Goal: Task Accomplishment & Management: Manage account settings

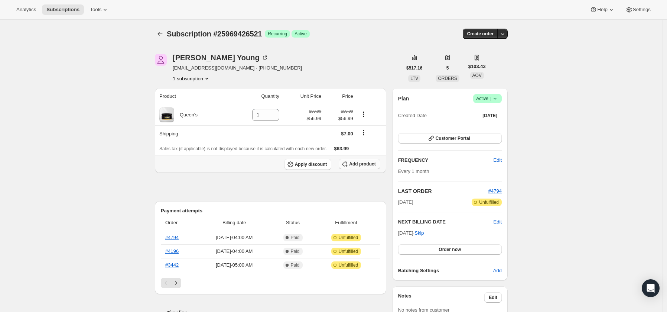
click at [363, 165] on span "Add product" at bounding box center [362, 164] width 26 height 6
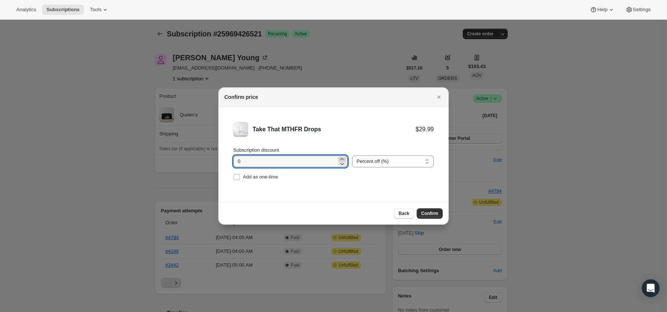
click at [338, 159] on icon ":rct:" at bounding box center [341, 158] width 7 height 7
click at [338, 158] on icon ":rct:" at bounding box center [341, 158] width 7 height 7
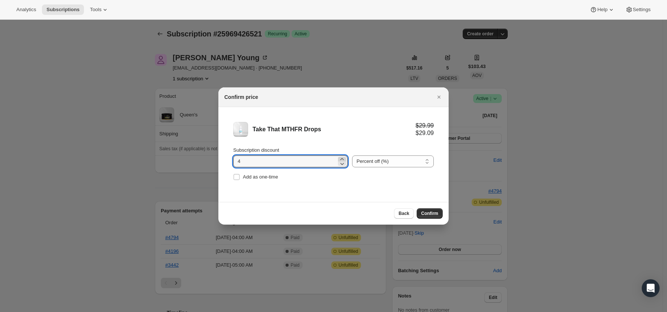
type input "5"
click at [322, 181] on div "Add as one-time" at bounding box center [333, 177] width 201 height 10
click at [429, 215] on span "Confirm" at bounding box center [429, 213] width 17 height 6
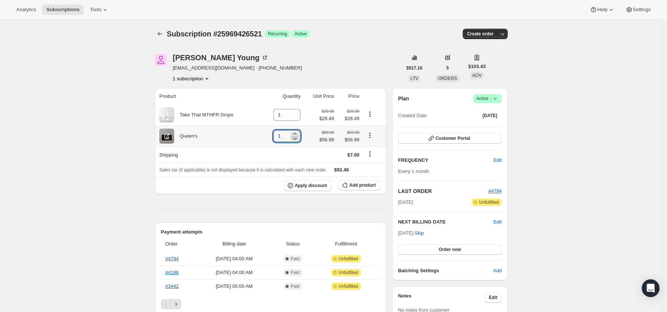
click at [296, 140] on icon at bounding box center [294, 137] width 7 height 7
type input "0"
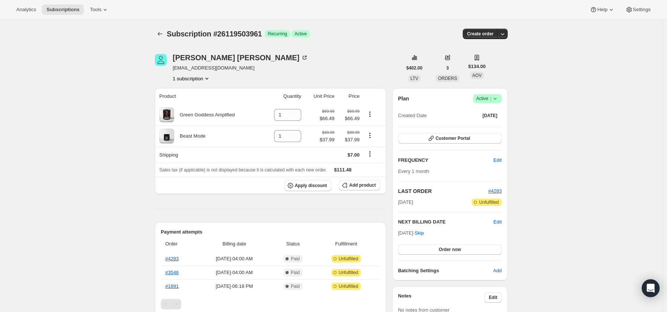
scroll to position [1, 0]
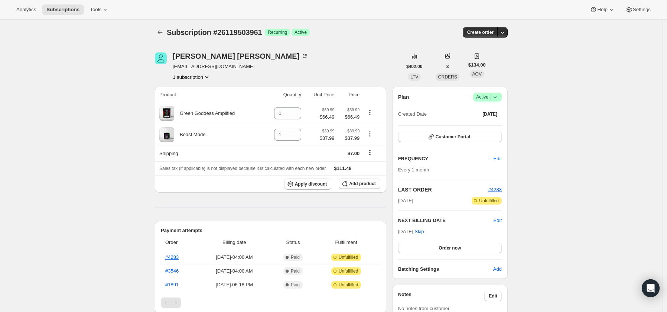
click at [499, 97] on icon at bounding box center [495, 96] width 7 height 7
click at [489, 125] on span "Cancel subscription" at bounding box center [488, 124] width 42 height 6
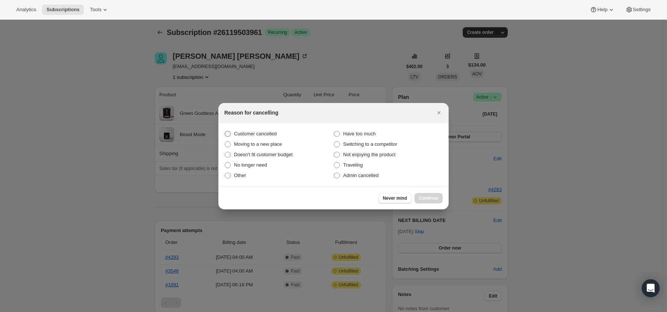
drag, startPoint x: 272, startPoint y: 134, endPoint x: 276, endPoint y: 136, distance: 5.2
click at [271, 134] on span "Customer cancelled" at bounding box center [255, 134] width 43 height 6
click at [225, 131] on input "Customer cancelled" at bounding box center [225, 131] width 0 height 0
radio input "true"
click at [427, 198] on span "Continue" at bounding box center [428, 198] width 19 height 6
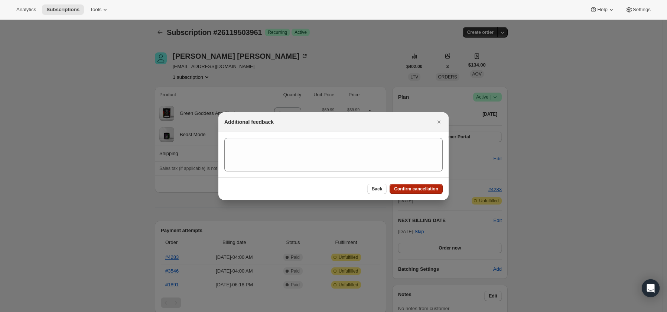
click at [429, 191] on span "Confirm cancellation" at bounding box center [416, 189] width 44 height 6
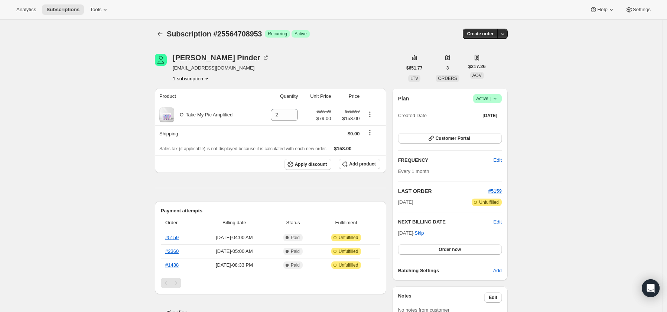
click at [499, 97] on icon at bounding box center [495, 98] width 7 height 7
click at [490, 113] on span "Pause subscription" at bounding box center [487, 113] width 41 height 6
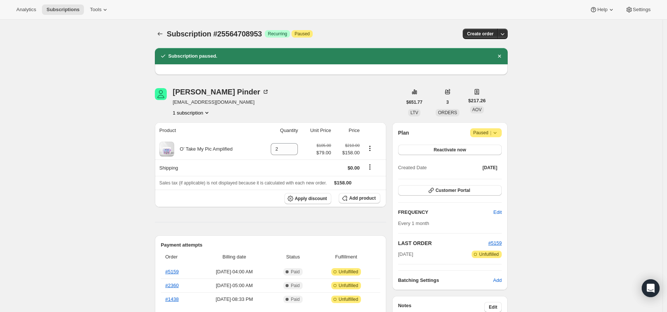
click at [497, 135] on icon at bounding box center [495, 132] width 7 height 7
click at [489, 149] on span "Cancel subscription" at bounding box center [487, 148] width 42 height 6
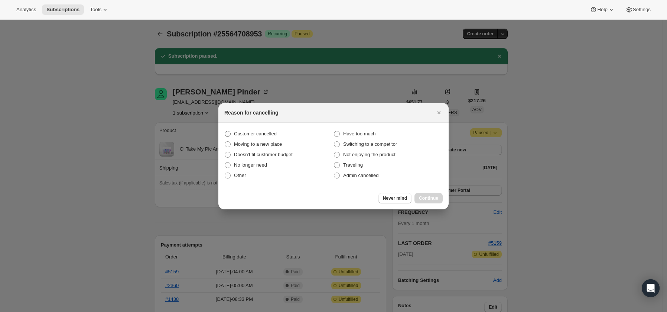
click at [245, 130] on span "Customer cancelled" at bounding box center [255, 133] width 43 height 7
click at [225, 131] on input "Customer cancelled" at bounding box center [225, 131] width 0 height 0
radio input "true"
click at [434, 197] on span "Continue" at bounding box center [428, 198] width 19 height 6
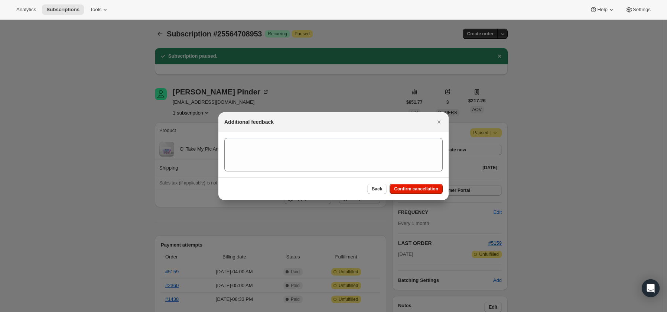
click at [423, 189] on span "Confirm cancellation" at bounding box center [416, 189] width 44 height 6
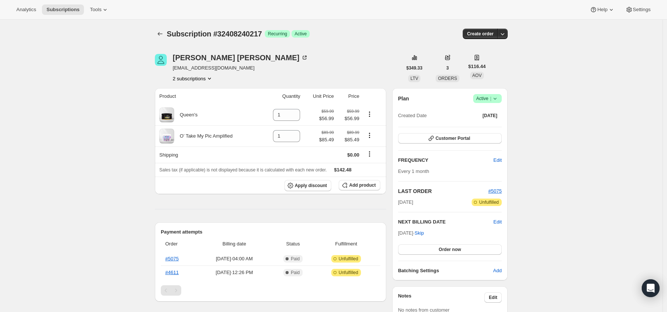
click at [197, 79] on button "2 subscriptions" at bounding box center [193, 78] width 40 height 7
click at [195, 103] on span "33449410649" at bounding box center [181, 105] width 30 height 6
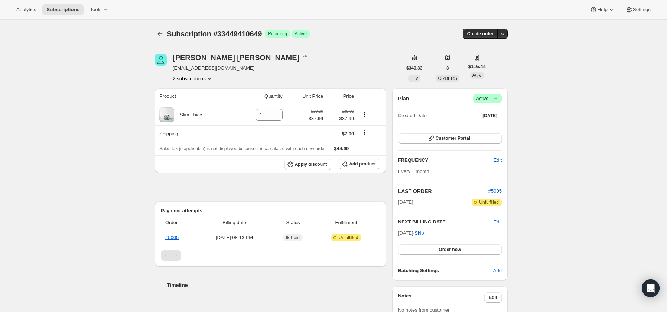
click at [499, 100] on icon at bounding box center [495, 98] width 7 height 7
click at [489, 126] on span "Cancel subscription" at bounding box center [488, 126] width 42 height 6
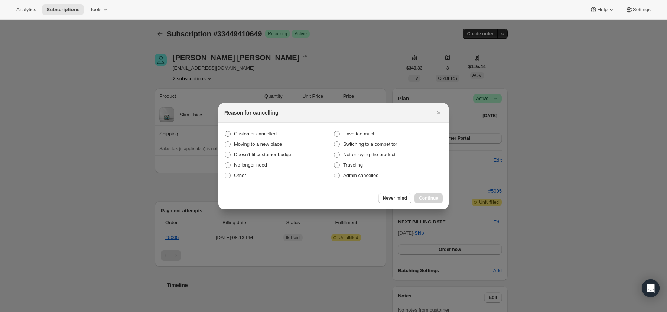
click at [270, 132] on span "Customer cancelled" at bounding box center [255, 134] width 43 height 6
click at [225, 131] on input "Customer cancelled" at bounding box center [225, 131] width 0 height 0
radio input "true"
click at [435, 201] on button "Continue" at bounding box center [429, 198] width 28 height 10
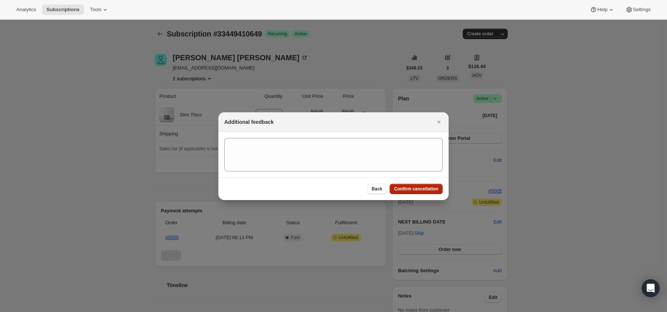
click at [407, 192] on button "Confirm cancellation" at bounding box center [416, 189] width 53 height 10
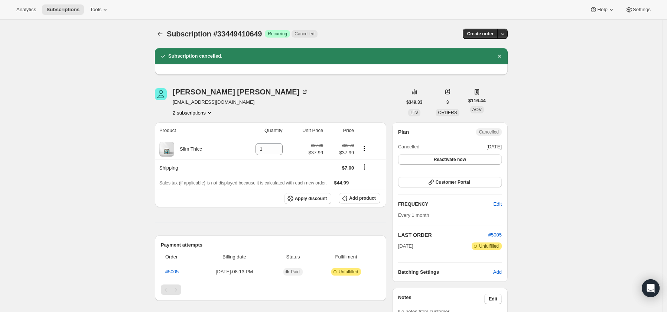
click at [103, 158] on div "Subscription #33449410649. This page is ready Subscription #33449410649 Success…" at bounding box center [331, 263] width 663 height 487
